Goal: Check status

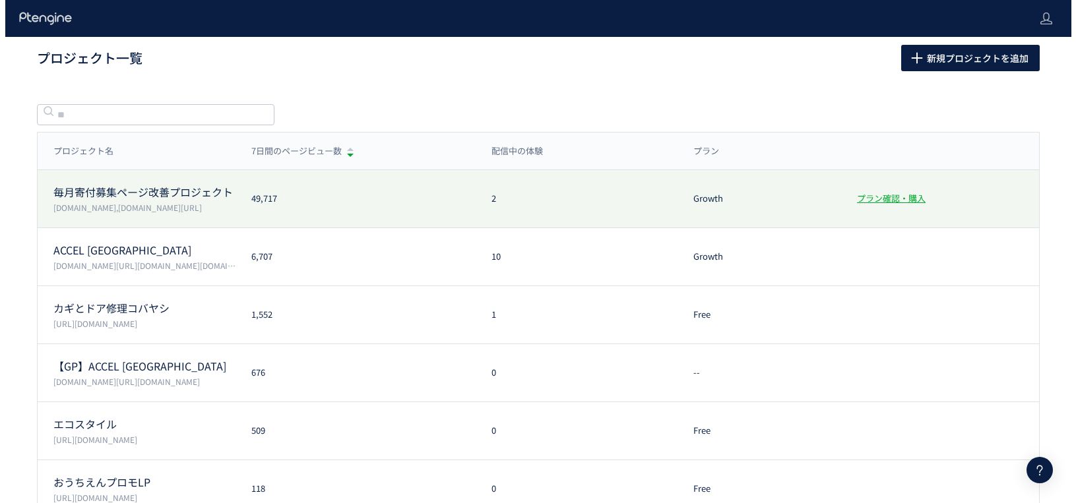
scroll to position [3, 0]
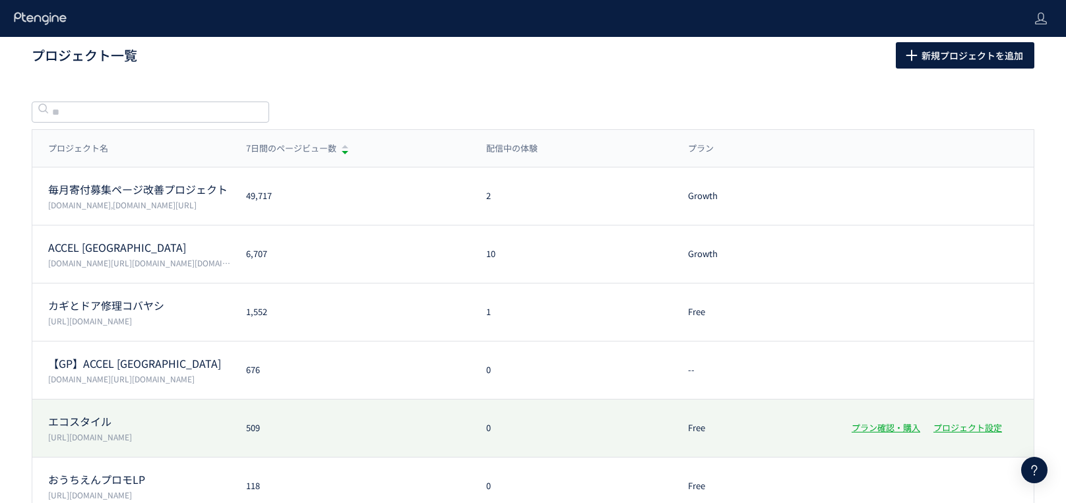
click at [294, 458] on div "エコスタイル [URL][DOMAIN_NAME] 509 0 Free プラン確認・購入 プロジェクト設定" at bounding box center [532, 487] width 1001 height 58
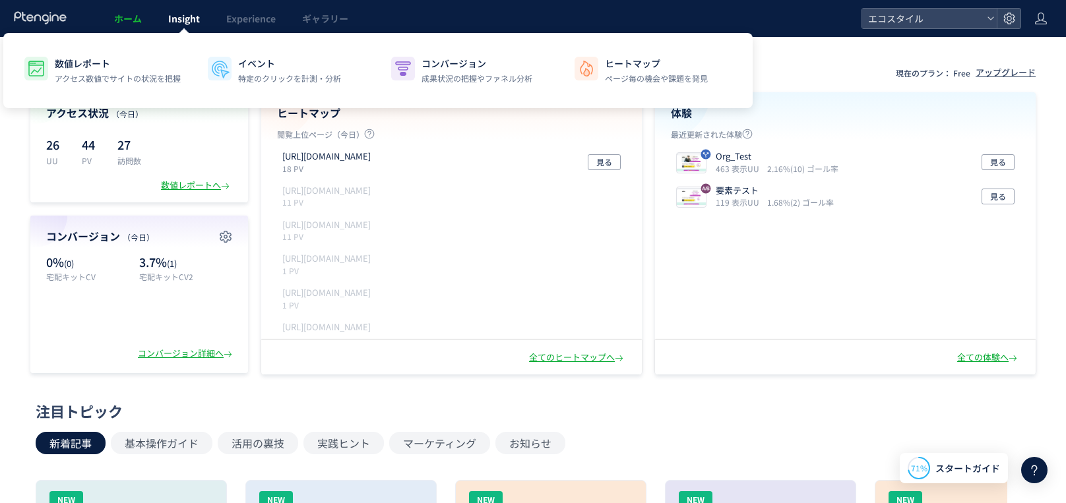
click at [184, 18] on span "Insight" at bounding box center [184, 18] width 32 height 13
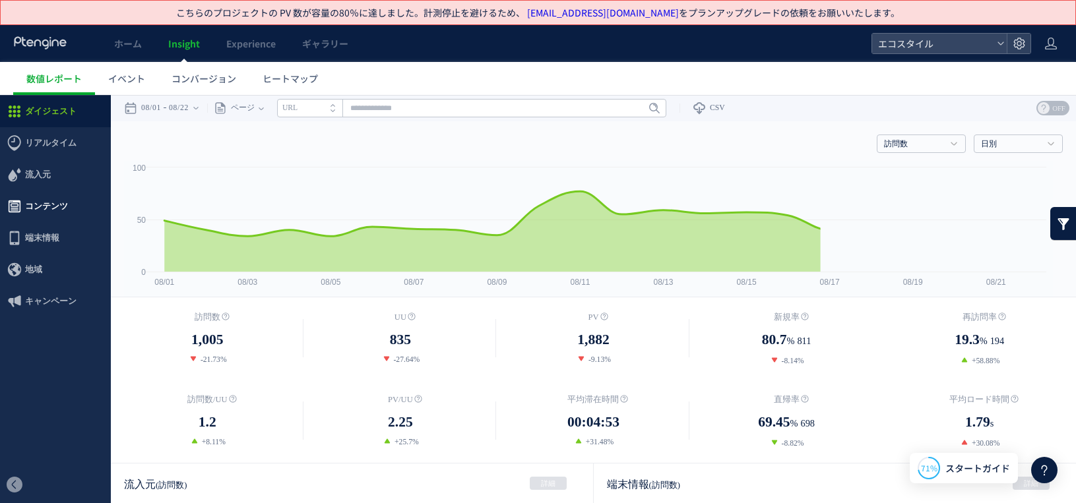
click at [40, 200] on span "コンテンツ" at bounding box center [46, 207] width 43 height 32
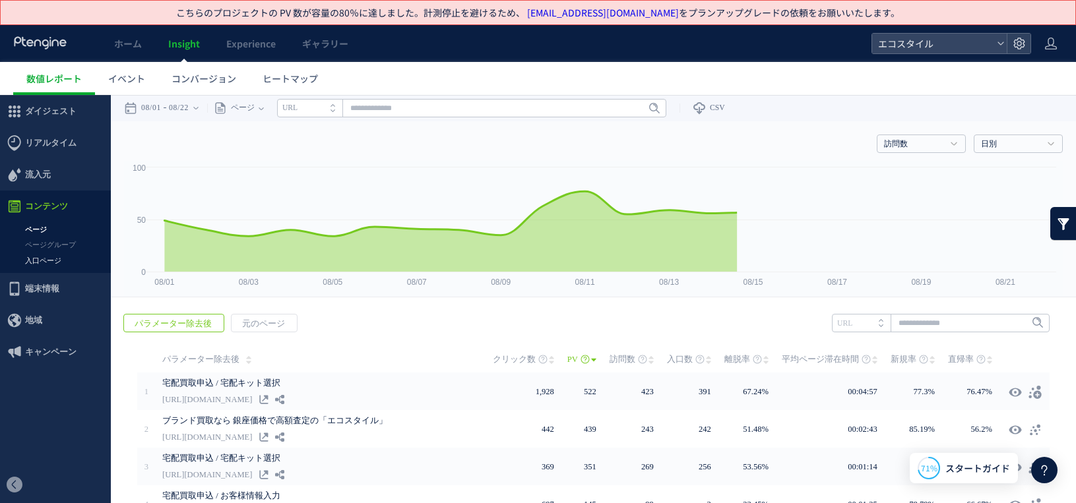
click at [48, 261] on link "入口ページ" at bounding box center [55, 260] width 111 height 15
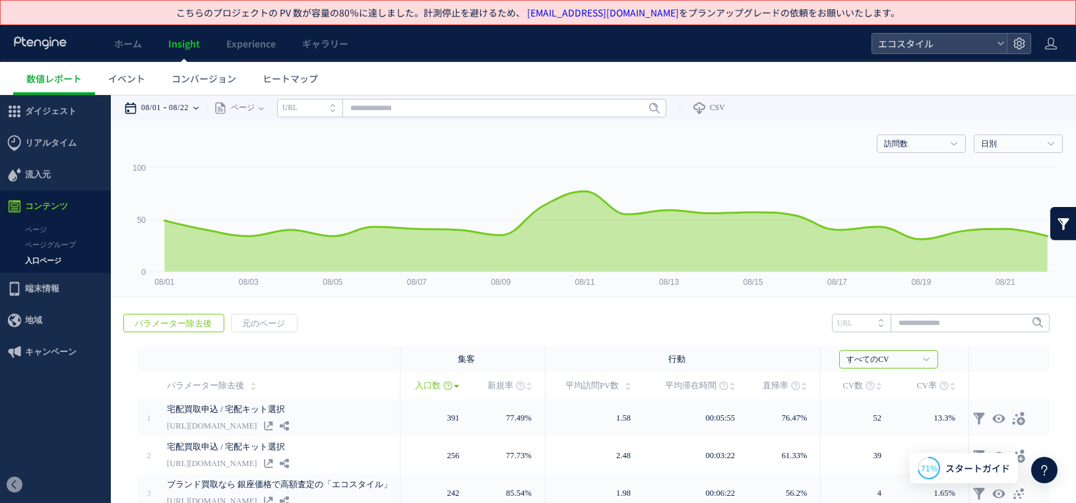
click at [168, 108] on div "08/01 08/22" at bounding box center [165, 108] width 83 height 26
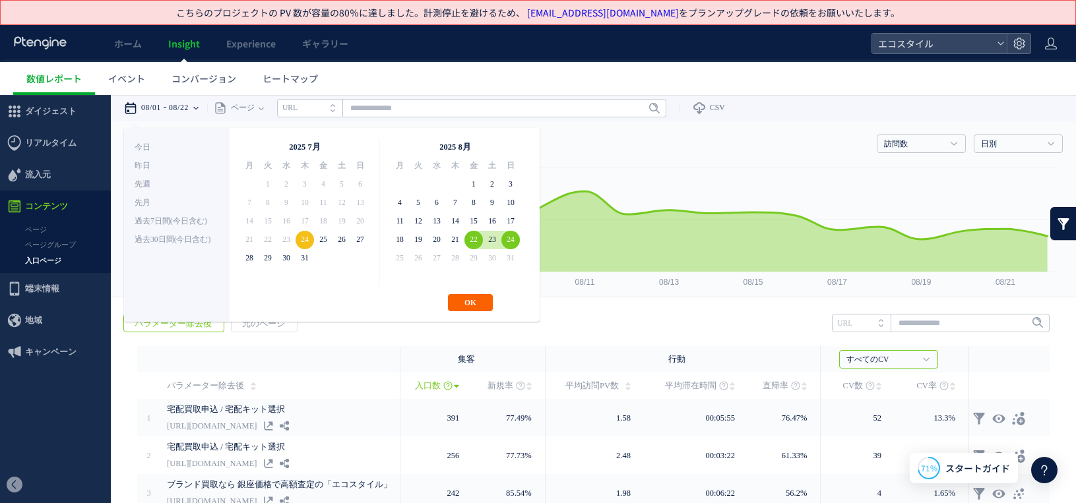
click at [482, 297] on button "OK" at bounding box center [470, 302] width 45 height 17
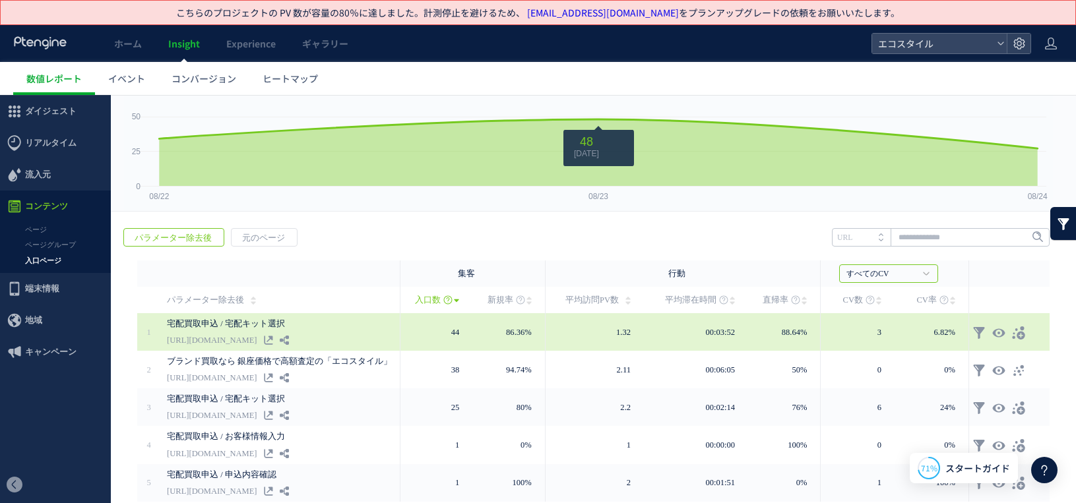
scroll to position [96, 0]
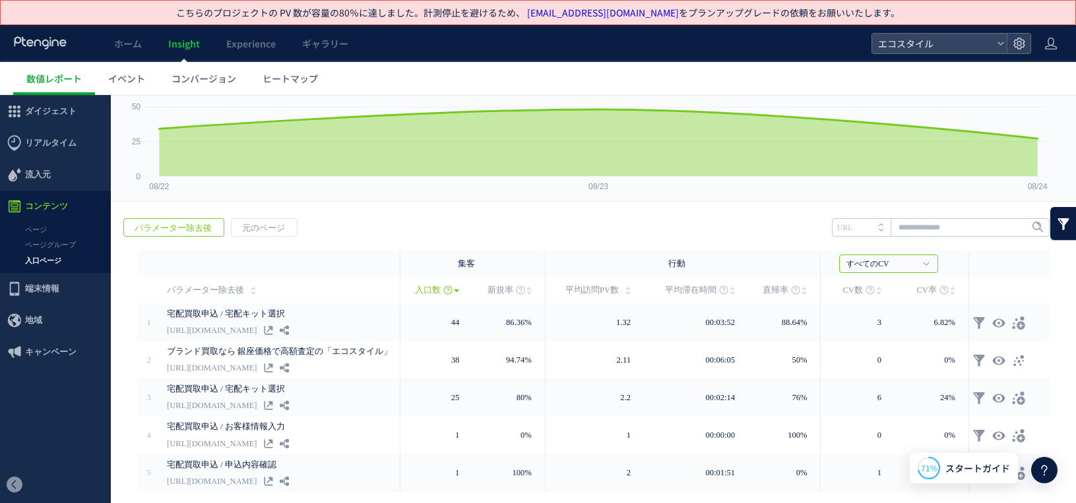
click at [830, 293] on td "CV数" at bounding box center [857, 290] width 74 height 26
click at [844, 294] on span "CV数" at bounding box center [853, 290] width 20 height 26
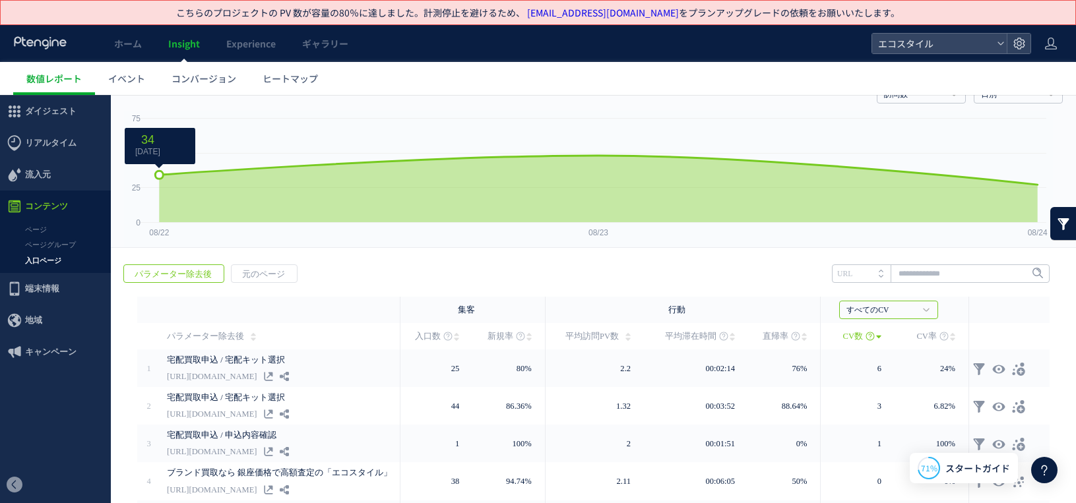
scroll to position [0, 0]
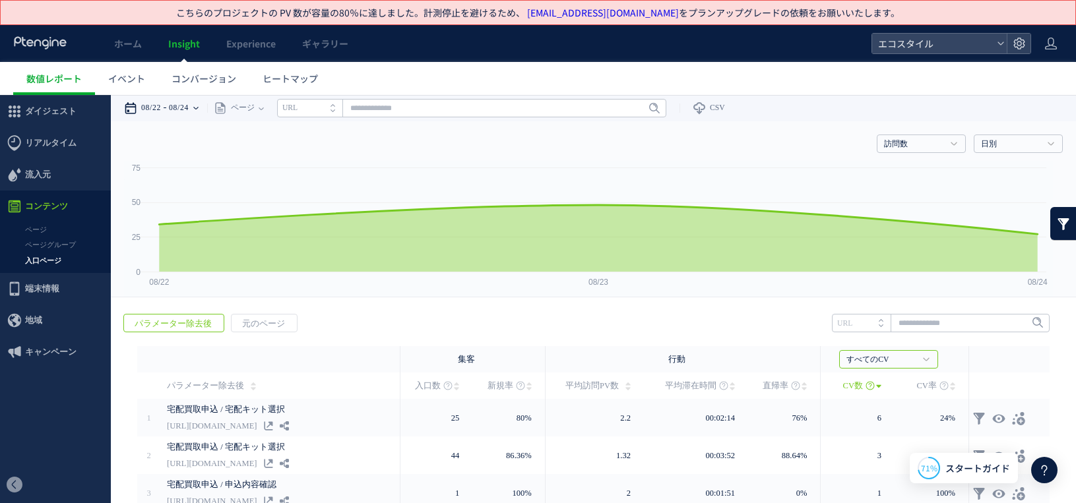
click at [189, 107] on time "08/24" at bounding box center [179, 108] width 20 height 26
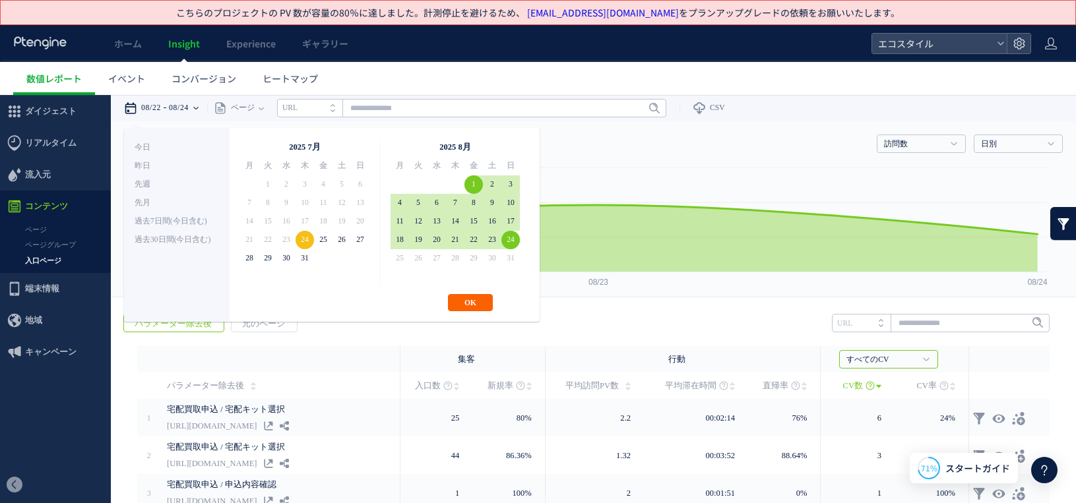
click at [481, 295] on button "OK" at bounding box center [470, 302] width 45 height 17
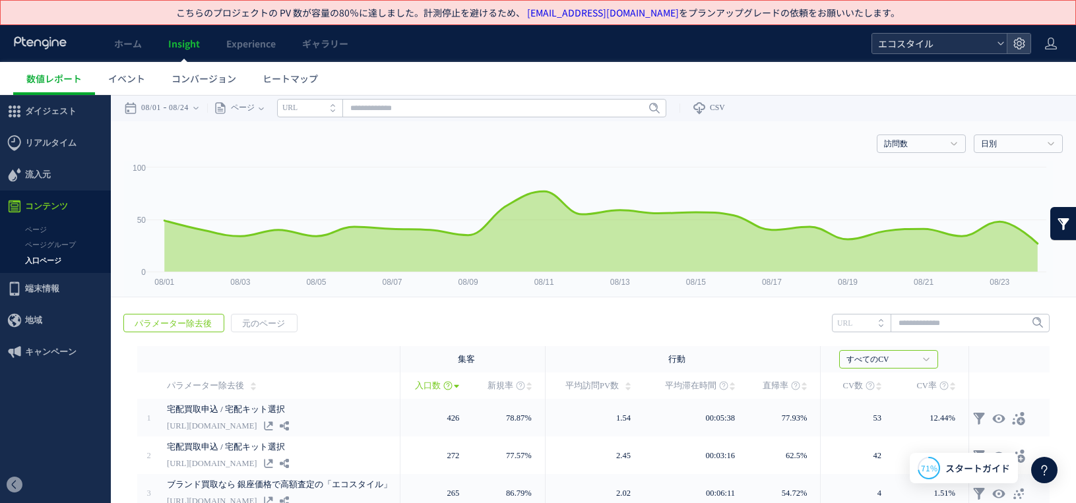
click at [929, 42] on span "エコスタイル" at bounding box center [932, 44] width 117 height 20
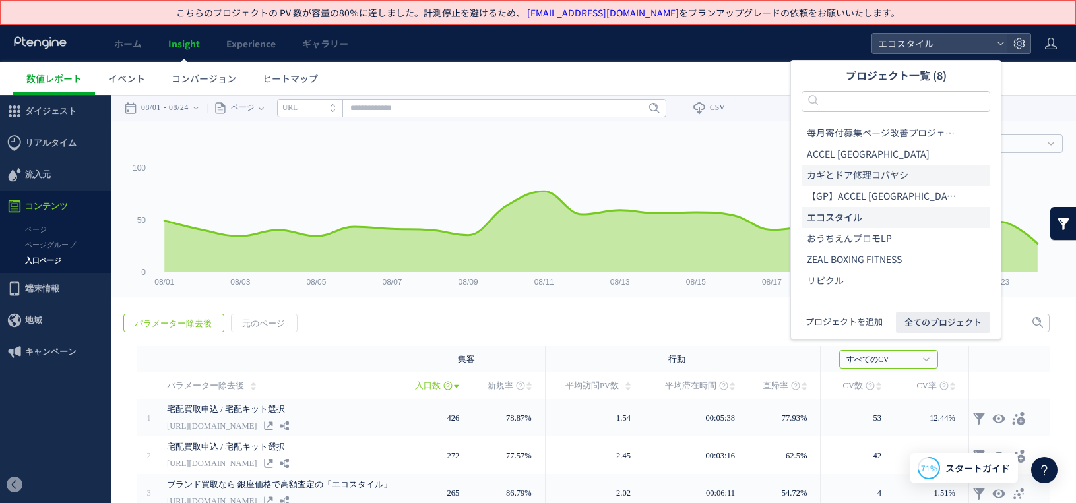
click at [871, 207] on li "カギとドア修理コバヤシ" at bounding box center [895, 217] width 189 height 21
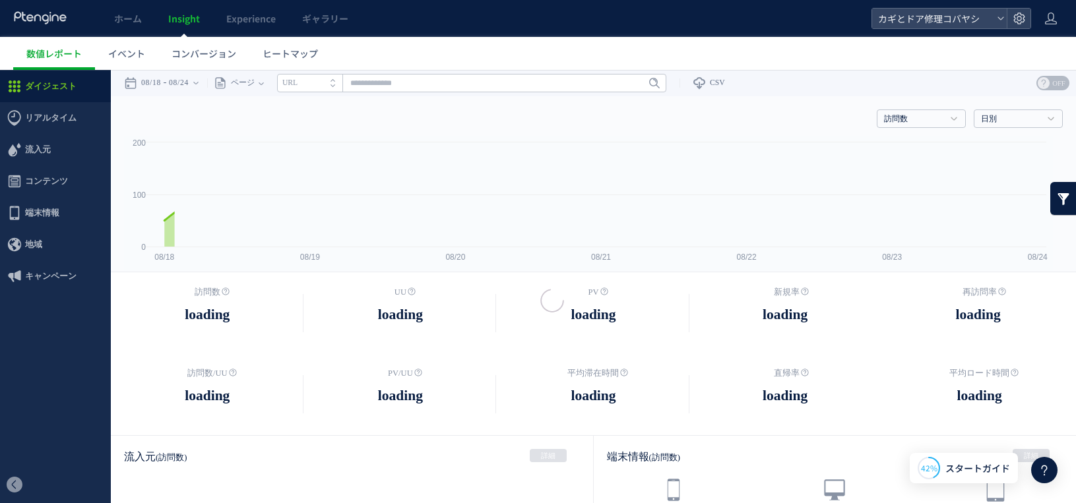
click at [237, 21] on div at bounding box center [538, 251] width 1076 height 503
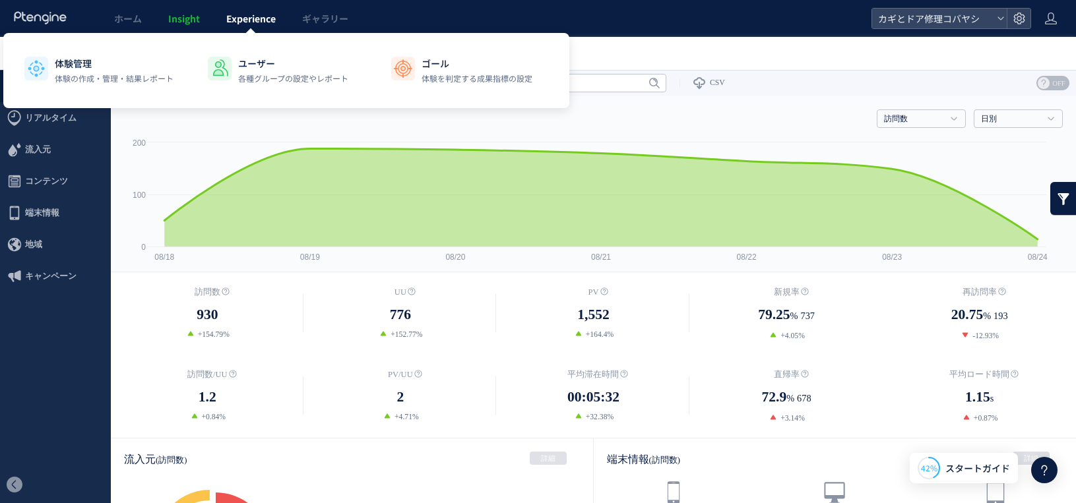
click at [271, 20] on span "Experience" at bounding box center [250, 18] width 49 height 13
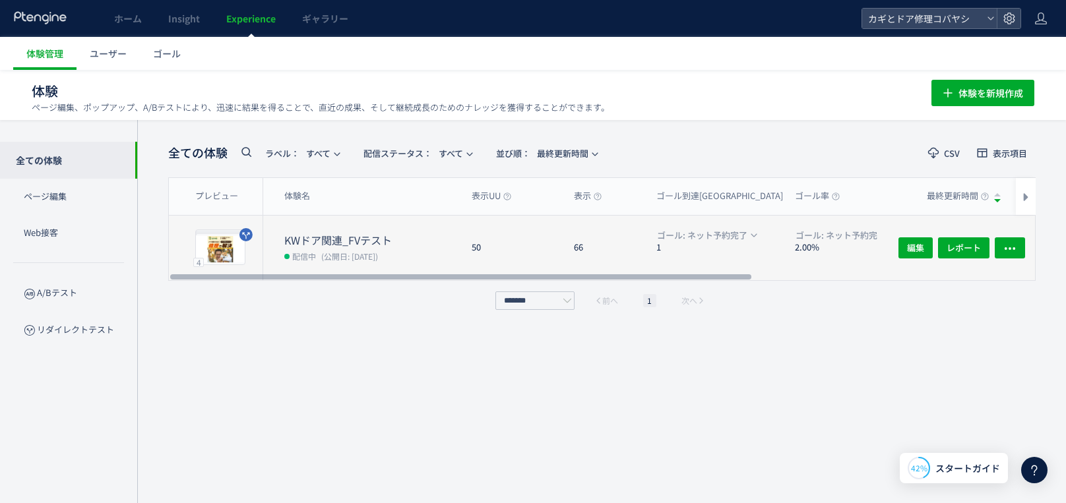
click at [414, 259] on dd "配信中 (公開日: [DATE])" at bounding box center [372, 255] width 177 height 17
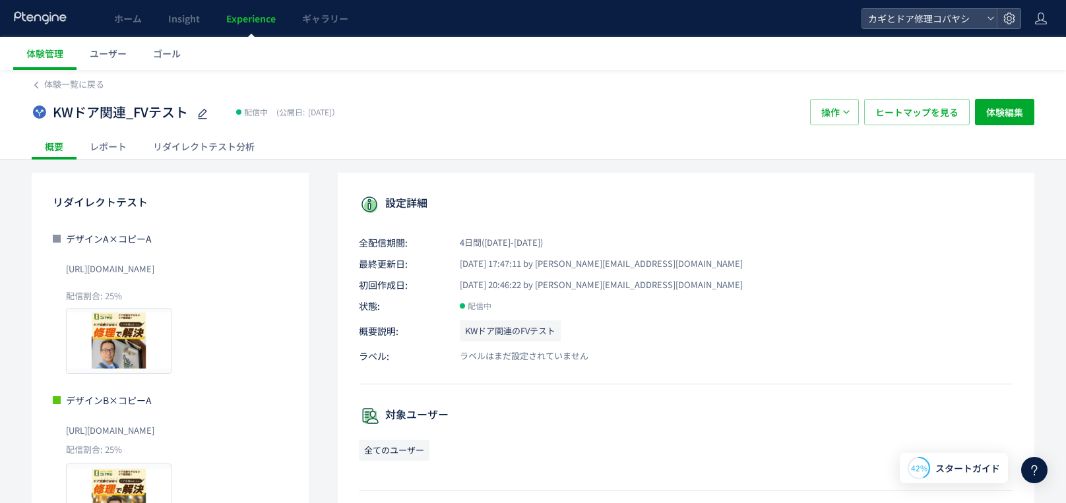
click at [224, 131] on div "KWドア関連_FVテスト 配信中 (公開日: [DATE]） 操作 ヒートマップを見る 体験編集" at bounding box center [533, 112] width 1002 height 42
click at [222, 150] on div "リダイレクトテスト分析" at bounding box center [204, 146] width 128 height 26
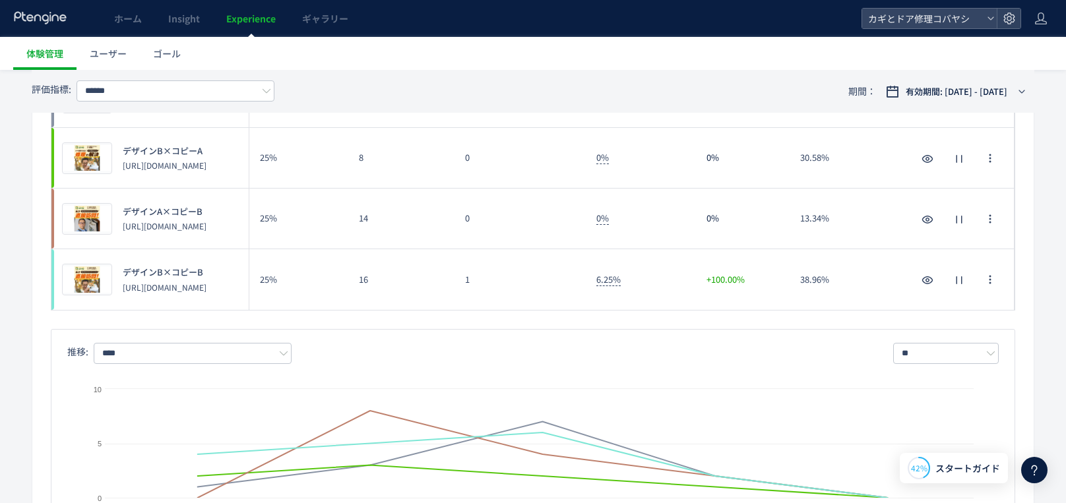
scroll to position [195, 0]
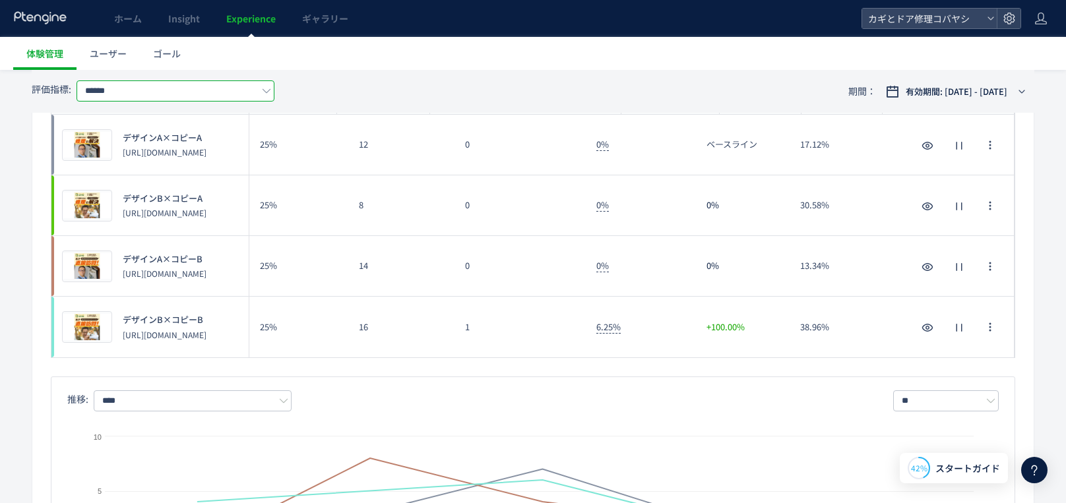
click at [175, 86] on input "******" at bounding box center [176, 90] width 198 height 21
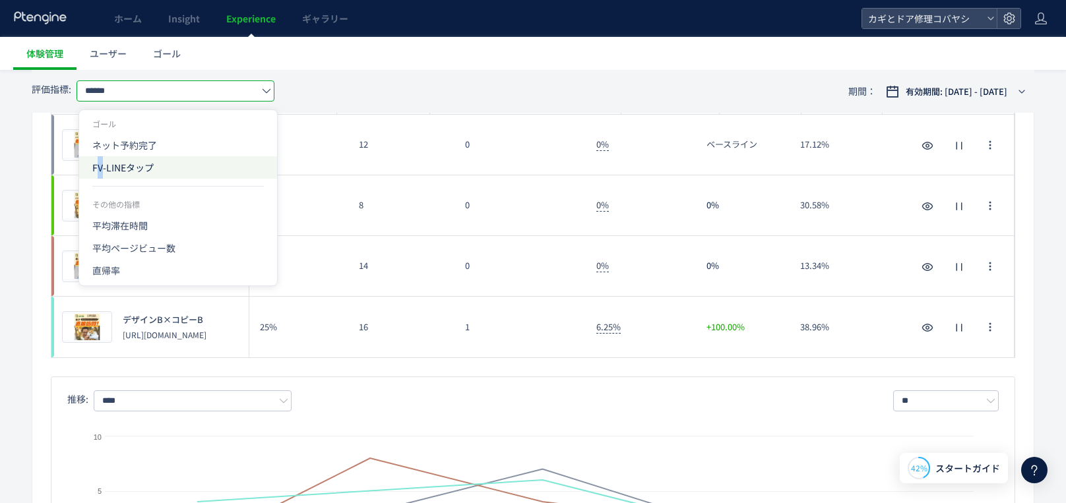
click at [0, 0] on span "FV-LINEタップ" at bounding box center [0, 0] width 0 height 0
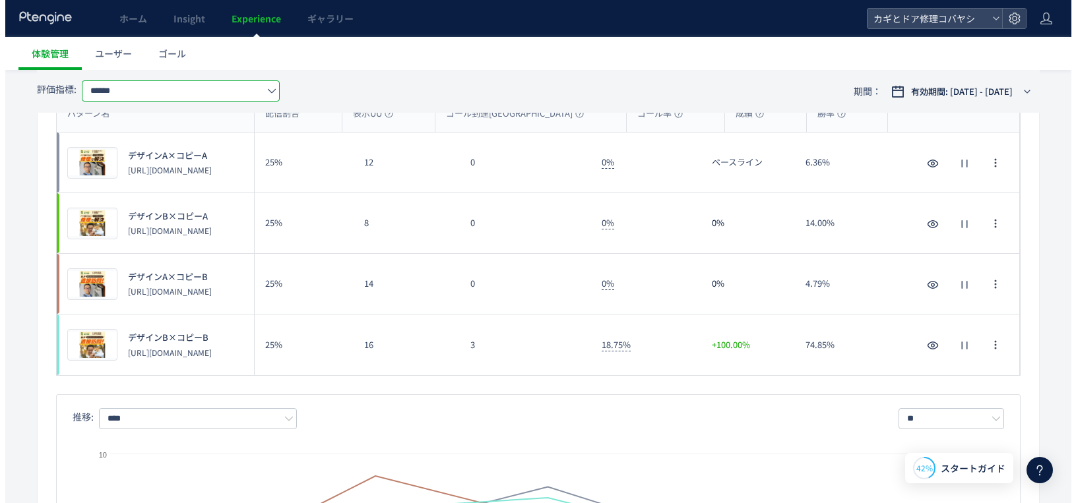
scroll to position [166, 0]
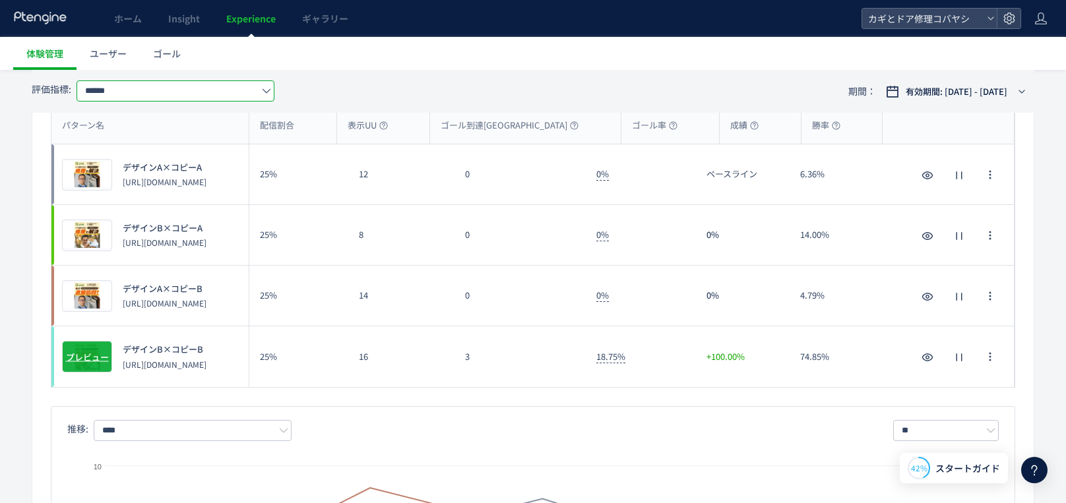
click at [69, 362] on span "プレビュー" at bounding box center [87, 357] width 43 height 13
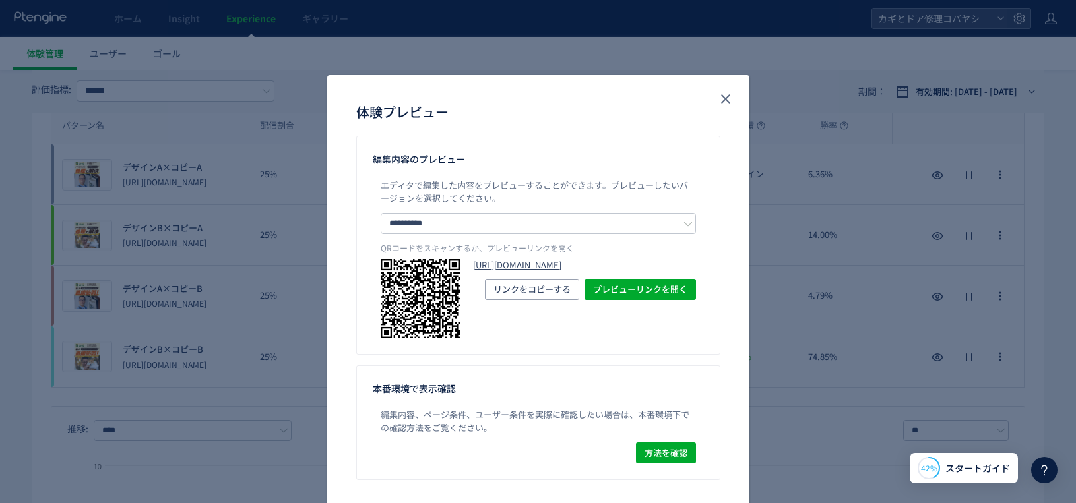
click at [543, 266] on link "[URL][DOMAIN_NAME]" at bounding box center [584, 265] width 223 height 13
